Goal: Register for event/course

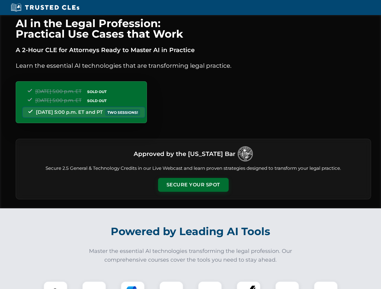
click at [193, 185] on button "Secure Your Spot" at bounding box center [193, 185] width 71 height 14
click at [55, 285] on img at bounding box center [55, 293] width 17 height 17
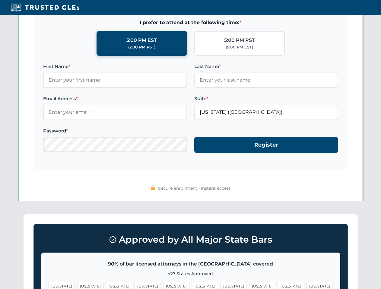
click at [220, 285] on span "[US_STATE]" at bounding box center [233, 286] width 26 height 9
click at [278, 285] on span "[US_STATE]" at bounding box center [291, 286] width 26 height 9
